Goal: Information Seeking & Learning: Check status

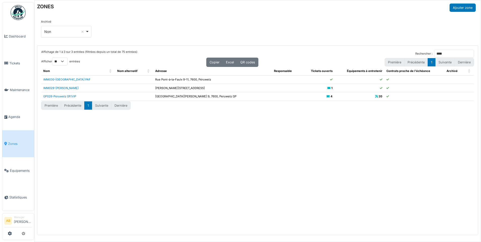
select select "**"
click at [19, 17] on img at bounding box center [18, 12] width 15 height 15
click at [22, 11] on img at bounding box center [18, 12] width 15 height 15
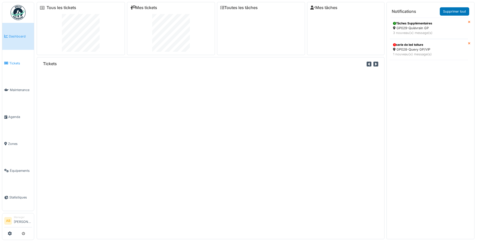
click at [14, 62] on span "Tickets" at bounding box center [20, 63] width 23 height 5
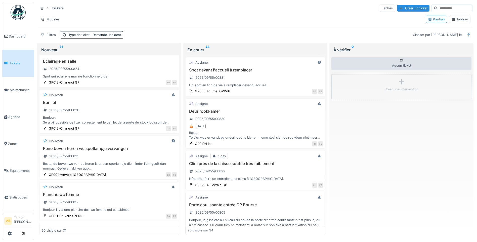
scroll to position [403, 0]
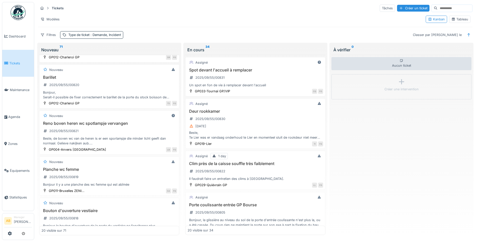
click at [108, 128] on div "Reno boven heren wc spotlampje vervangen 2025/09/55/00821 Beste, de boven wc va…" at bounding box center [110, 133] width 136 height 25
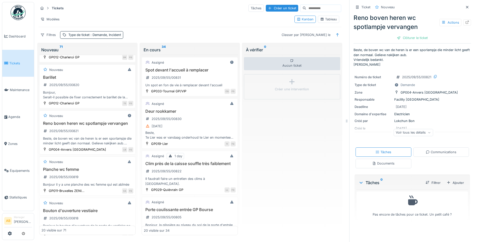
click at [382, 166] on div "Documents" at bounding box center [383, 163] width 22 height 5
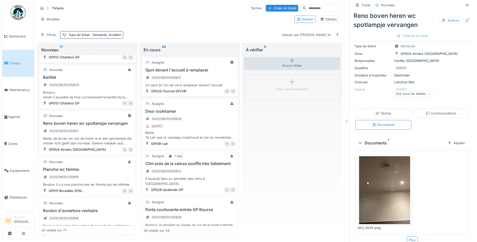
scroll to position [45, 0]
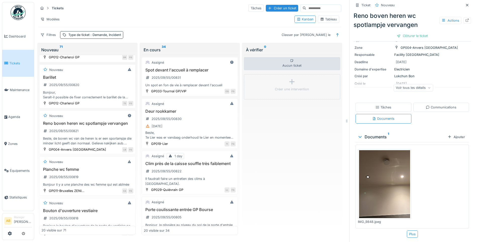
click at [389, 178] on img at bounding box center [384, 184] width 51 height 68
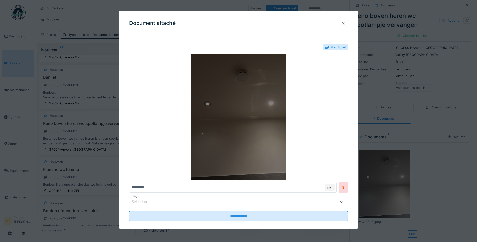
click at [252, 134] on img at bounding box center [238, 117] width 219 height 126
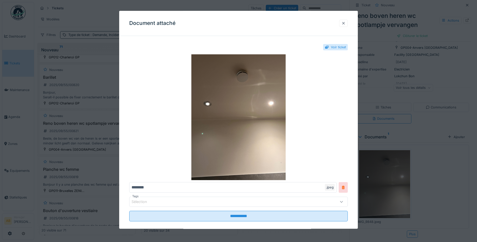
click at [346, 22] on div at bounding box center [344, 23] width 4 height 5
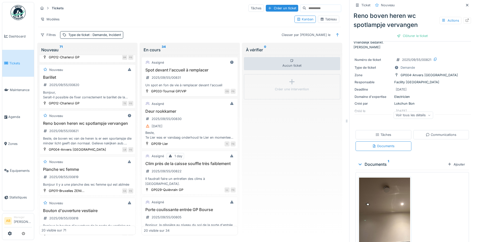
scroll to position [0, 0]
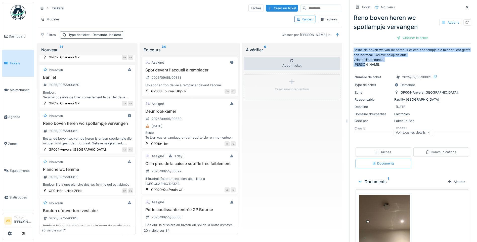
drag, startPoint x: 350, startPoint y: 46, endPoint x: 376, endPoint y: 59, distance: 28.8
click at [376, 59] on p "Beste, de boven wc van de heren is er een sporlampje die minder licht geeft dan…" at bounding box center [412, 57] width 117 height 19
drag, startPoint x: 376, startPoint y: 59, endPoint x: 371, endPoint y: 51, distance: 9.8
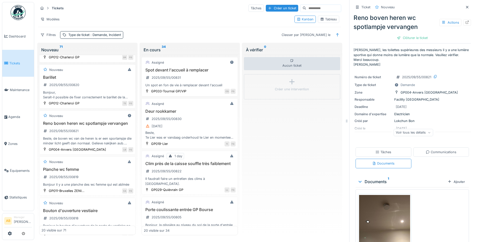
click at [381, 58] on p "Cher, les toilettes supérieures des messieurs il y a une lumière sportive qui d…" at bounding box center [412, 57] width 117 height 19
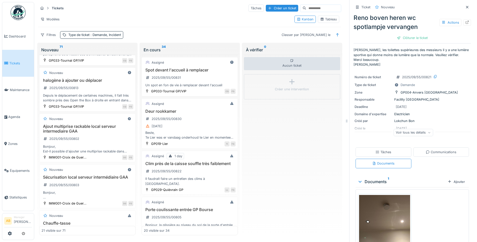
scroll to position [828, 0]
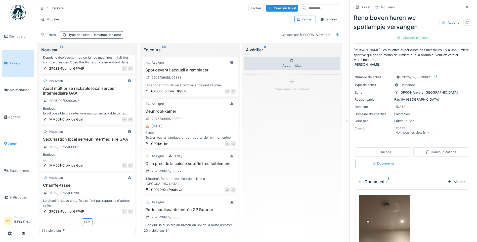
click at [14, 143] on link "Zones" at bounding box center [18, 143] width 32 height 27
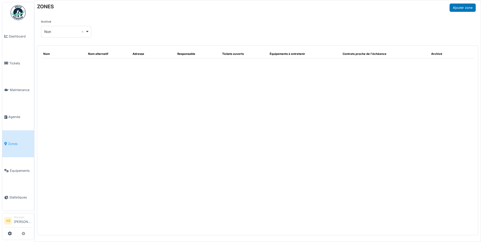
select select "**"
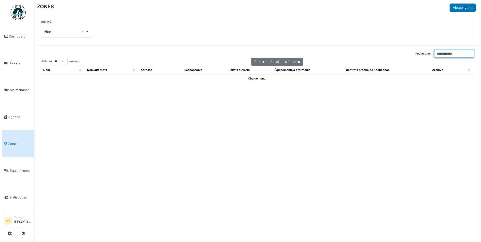
click at [434, 55] on input "Rechercher :" at bounding box center [454, 54] width 40 height 8
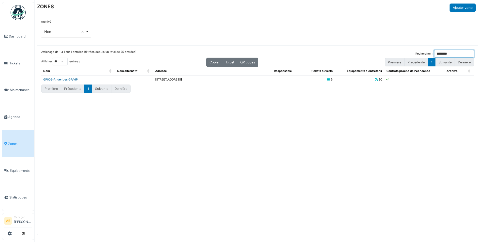
type input "********"
click at [62, 79] on link "GP002-Anderlues GP/VIP" at bounding box center [60, 80] width 34 height 4
click at [15, 142] on span "Zones" at bounding box center [20, 143] width 24 height 5
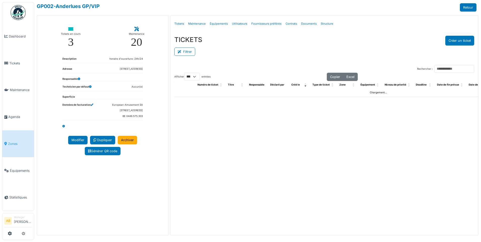
select select "***"
click at [190, 57] on div "Filtrer" at bounding box center [324, 51] width 300 height 11
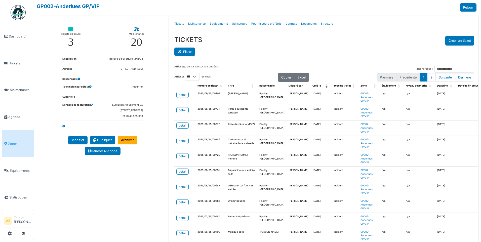
click at [190, 55] on button "Filtrer" at bounding box center [184, 52] width 21 height 8
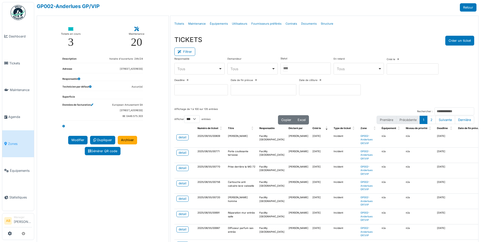
click at [303, 68] on div at bounding box center [306, 69] width 50 height 12
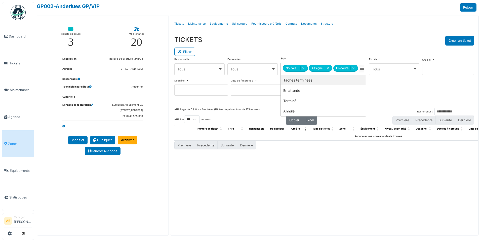
click at [302, 49] on div "Filtrer" at bounding box center [324, 51] width 300 height 11
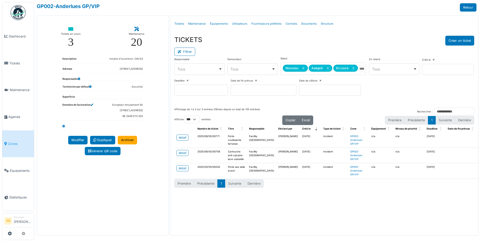
click at [17, 14] on img at bounding box center [18, 12] width 15 height 15
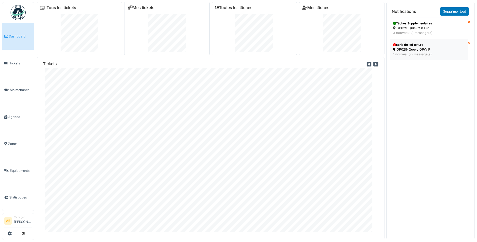
click at [406, 57] on div "serie de led toiture GP028-Quevy GP/VIP 1 nouveau(x) message(s)" at bounding box center [429, 49] width 74 height 17
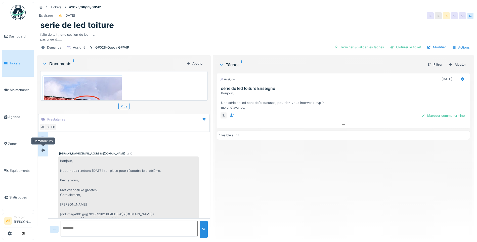
click at [41, 153] on div at bounding box center [43, 150] width 8 height 6
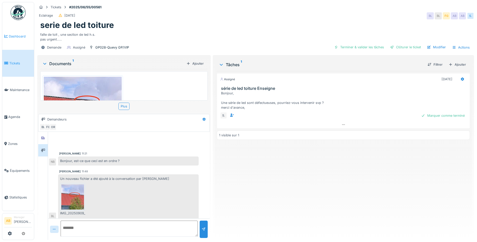
click at [17, 38] on span "Dashboard" at bounding box center [20, 36] width 23 height 5
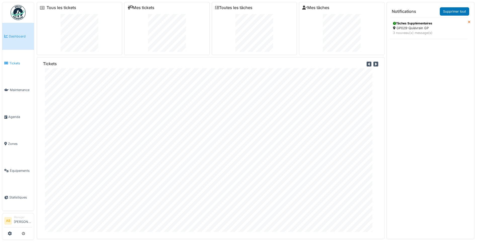
click at [11, 61] on span "Tickets" at bounding box center [20, 63] width 23 height 5
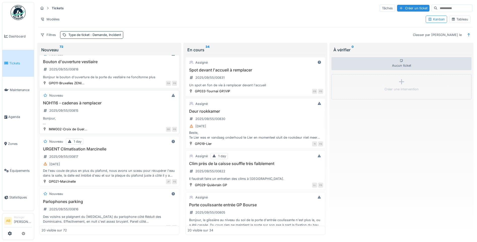
click at [96, 111] on div "NOH116 - cadenas à remplacer 2025/09/55/00815 Bonjour, La clés du cadenas du po…" at bounding box center [110, 113] width 136 height 25
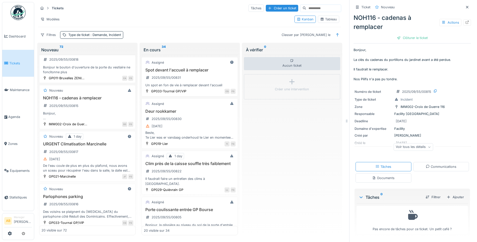
scroll to position [1, 0]
click at [435, 164] on div "Communications" at bounding box center [442, 166] width 56 height 9
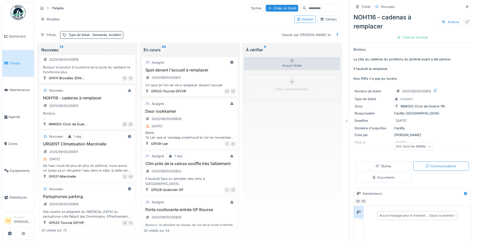
click at [395, 174] on div "Documents" at bounding box center [384, 177] width 56 height 9
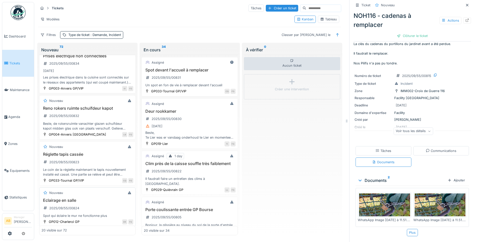
scroll to position [0, 0]
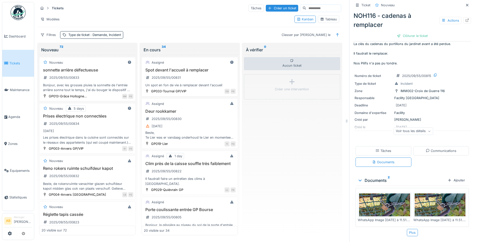
drag, startPoint x: 12, startPoint y: 143, endPoint x: 37, endPoint y: 145, distance: 25.2
click at [12, 143] on link "Zones" at bounding box center [18, 143] width 32 height 27
click at [12, 138] on link "Zones" at bounding box center [18, 143] width 32 height 27
click at [15, 142] on span "Zones" at bounding box center [20, 143] width 24 height 5
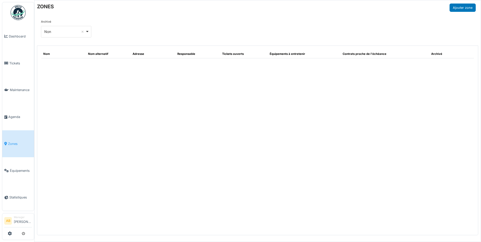
select select "**"
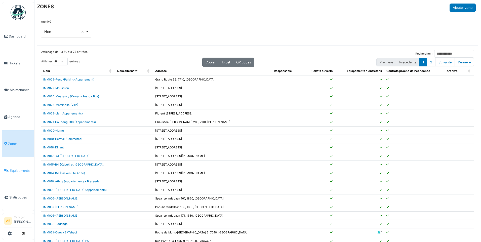
click at [19, 164] on link "Équipements" at bounding box center [18, 170] width 32 height 27
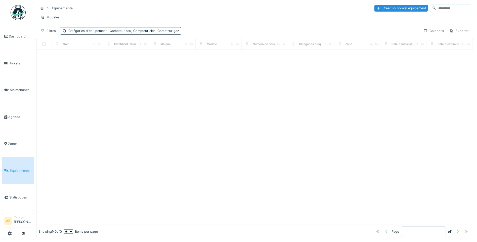
click at [13, 144] on link "Zones" at bounding box center [18, 143] width 32 height 27
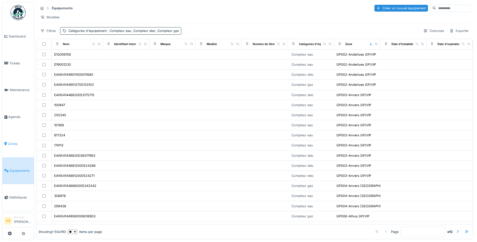
click at [13, 141] on span "Zones" at bounding box center [20, 143] width 24 height 5
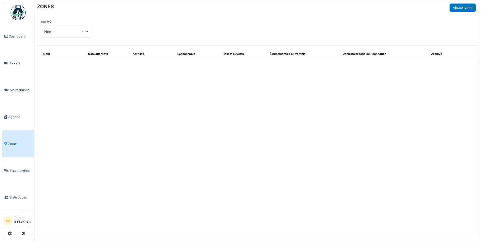
select select "**"
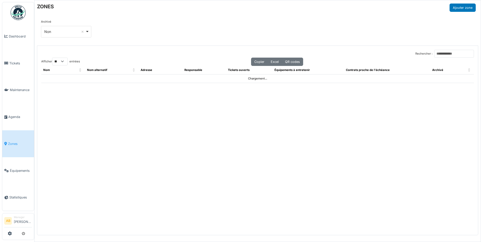
click at [8, 144] on link "Zones" at bounding box center [18, 143] width 32 height 27
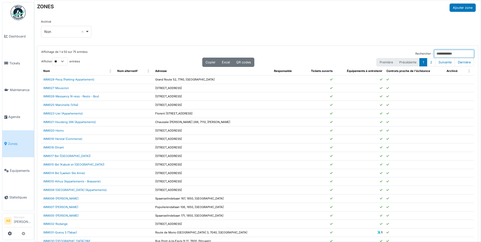
click at [438, 54] on input "Rechercher :" at bounding box center [454, 54] width 40 height 8
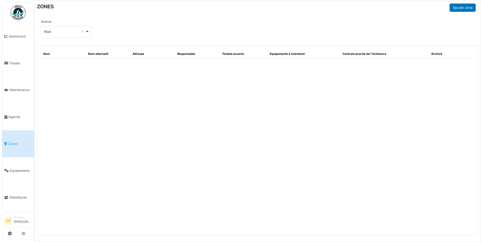
select select "**"
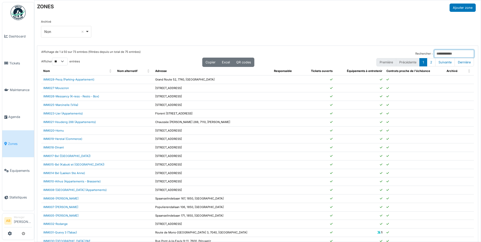
click at [434, 55] on input "Rechercher :" at bounding box center [454, 54] width 40 height 8
click at [434, 54] on input "Rechercher :" at bounding box center [454, 54] width 40 height 8
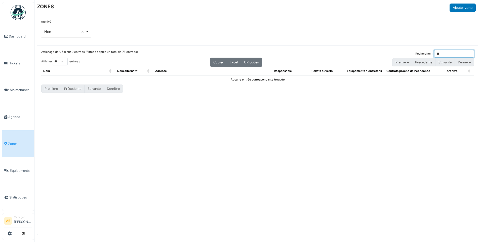
type input "*"
type input "****"
click at [323, 188] on div "Affichage de 0 à 0 sur 0 entrées (filtrées depuis un total de 75 entrées) Reche…" at bounding box center [257, 140] width 441 height 189
click at [437, 52] on input "****" at bounding box center [454, 54] width 40 height 8
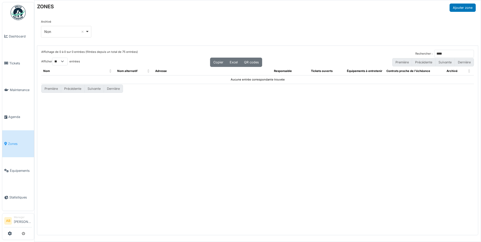
click at [427, 160] on div "Affichage de 0 à 0 sur 0 entrées (filtrées depuis un total de 75 entrées) Reche…" at bounding box center [257, 140] width 441 height 189
click at [443, 54] on input "****" at bounding box center [454, 54] width 40 height 8
click at [469, 53] on input "****" at bounding box center [454, 54] width 40 height 8
click at [443, 53] on input "Rechercher :" at bounding box center [454, 54] width 40 height 8
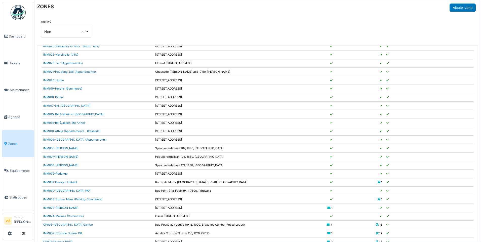
scroll to position [75, 0]
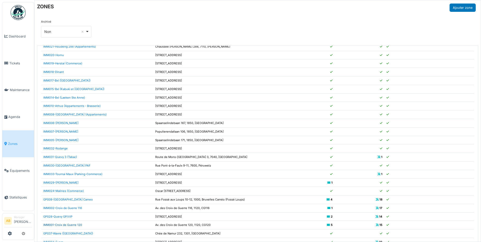
click at [76, 225] on link "IMM001-Croix de Guerre 120" at bounding box center [62, 225] width 39 height 4
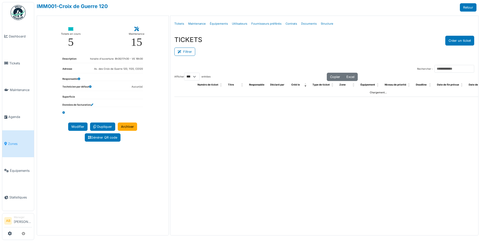
select select "***"
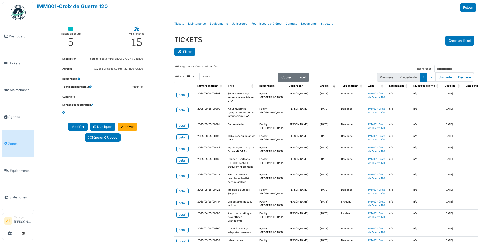
click at [190, 51] on button "Filtrer" at bounding box center [184, 52] width 21 height 8
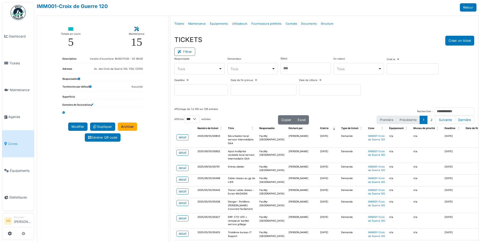
click at [297, 67] on div at bounding box center [306, 69] width 50 height 12
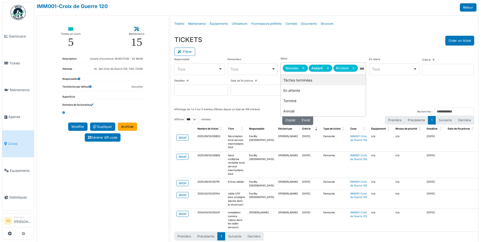
click at [307, 42] on div "TICKETS Créer un ticket" at bounding box center [324, 41] width 300 height 10
click at [179, 184] on div "detail" at bounding box center [183, 183] width 8 height 5
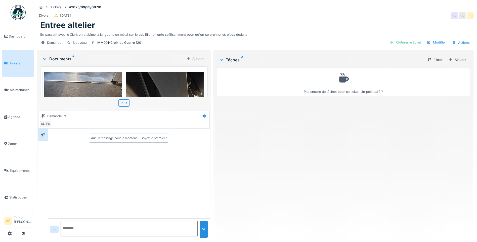
click at [93, 89] on img at bounding box center [83, 90] width 78 height 36
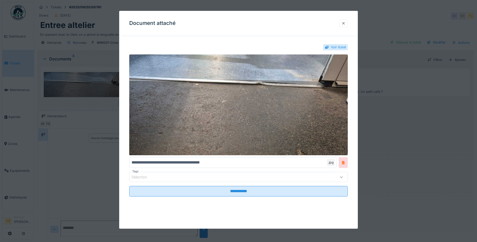
click at [348, 23] on div at bounding box center [343, 23] width 9 height 7
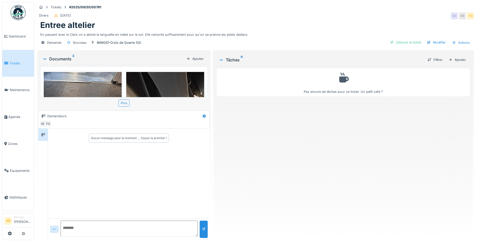
click at [89, 89] on img at bounding box center [83, 90] width 78 height 36
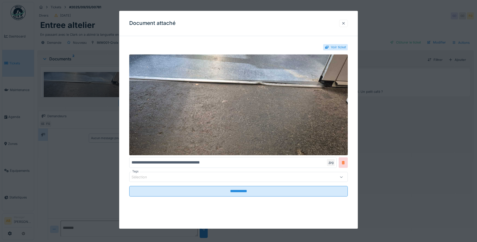
click at [346, 25] on div at bounding box center [344, 23] width 4 height 5
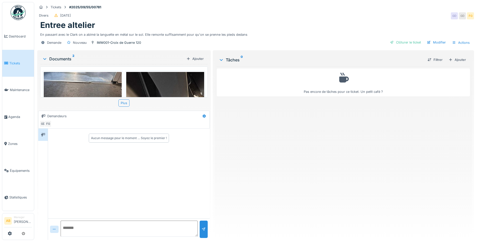
click at [165, 83] on img at bounding box center [165, 156] width 78 height 169
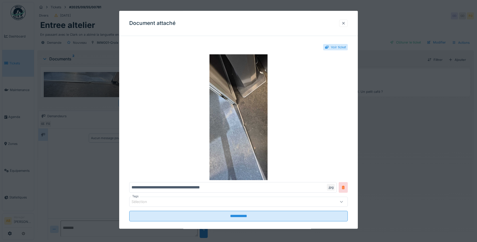
click at [344, 26] on div at bounding box center [344, 23] width 4 height 5
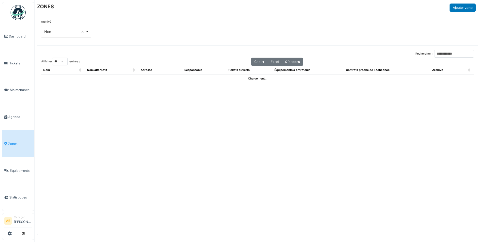
select select "**"
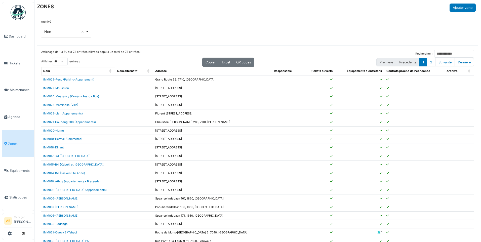
click at [48, 69] on span "Nom" at bounding box center [46, 71] width 7 height 4
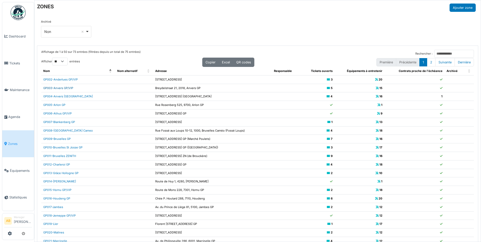
click at [64, 89] on link "GP003-Anvers GP/VIP" at bounding box center [58, 88] width 30 height 4
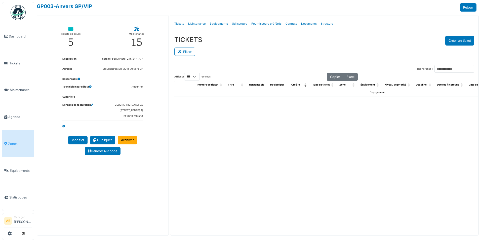
select select "***"
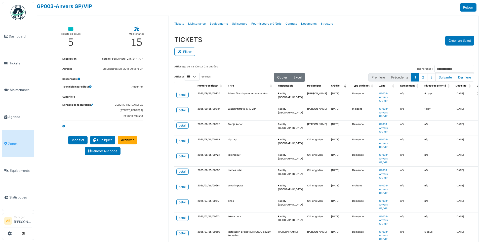
click at [17, 136] on link "Zones" at bounding box center [18, 143] width 32 height 27
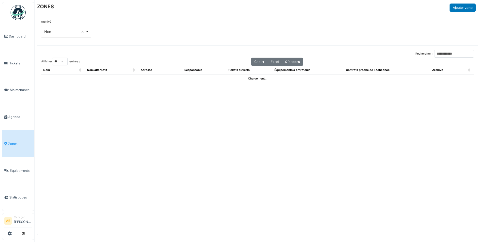
select select "**"
click at [447, 55] on input "Rechercher :" at bounding box center [454, 54] width 40 height 8
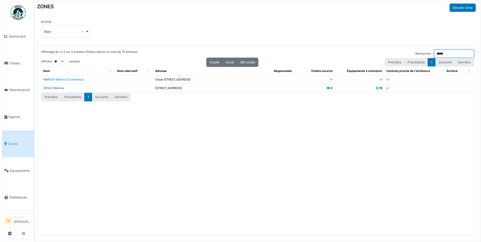
type input "*****"
click at [57, 89] on link "GP020-Malines" at bounding box center [53, 88] width 21 height 4
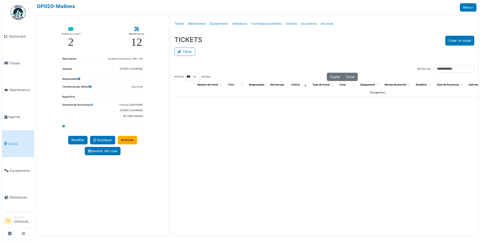
select select "***"
click at [193, 54] on button "Filtrer" at bounding box center [184, 52] width 21 height 8
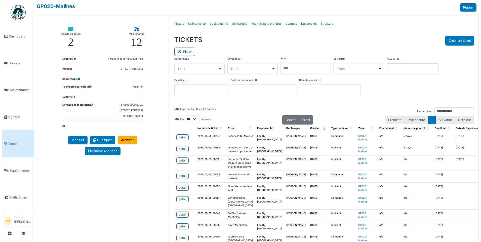
click at [295, 70] on div at bounding box center [306, 69] width 50 height 12
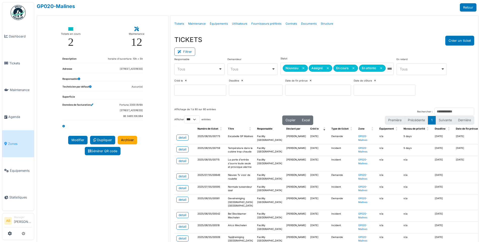
click at [293, 44] on div "TICKETS Créer un ticket" at bounding box center [324, 41] width 300 height 10
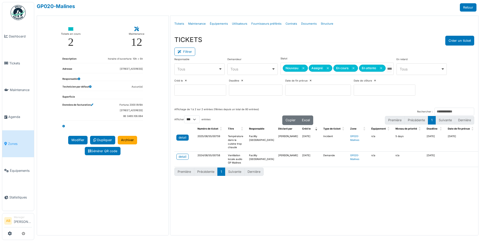
click at [179, 137] on div "detail" at bounding box center [183, 137] width 8 height 5
